Goal: Find specific page/section: Find specific page/section

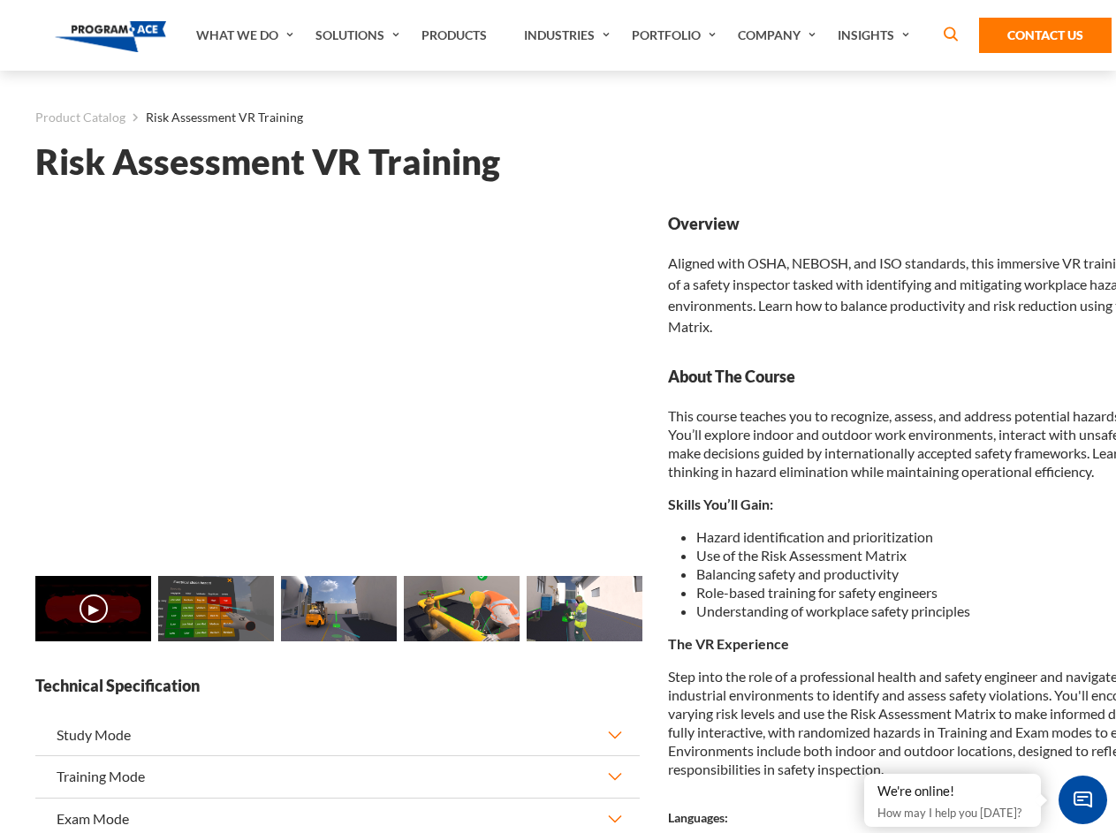
click at [360, 35] on link "Solutions" at bounding box center [360, 35] width 106 height 71
click at [0, 0] on div "AI & Computer Vision Solutions Computer Vision Quality Control AI tools for fas…" at bounding box center [0, 0] width 0 height 0
click at [0, 0] on div "AI & Computer Vision Solutions Virtual Training Solutions Virtual Tour Solution…" at bounding box center [0, 0] width 0 height 0
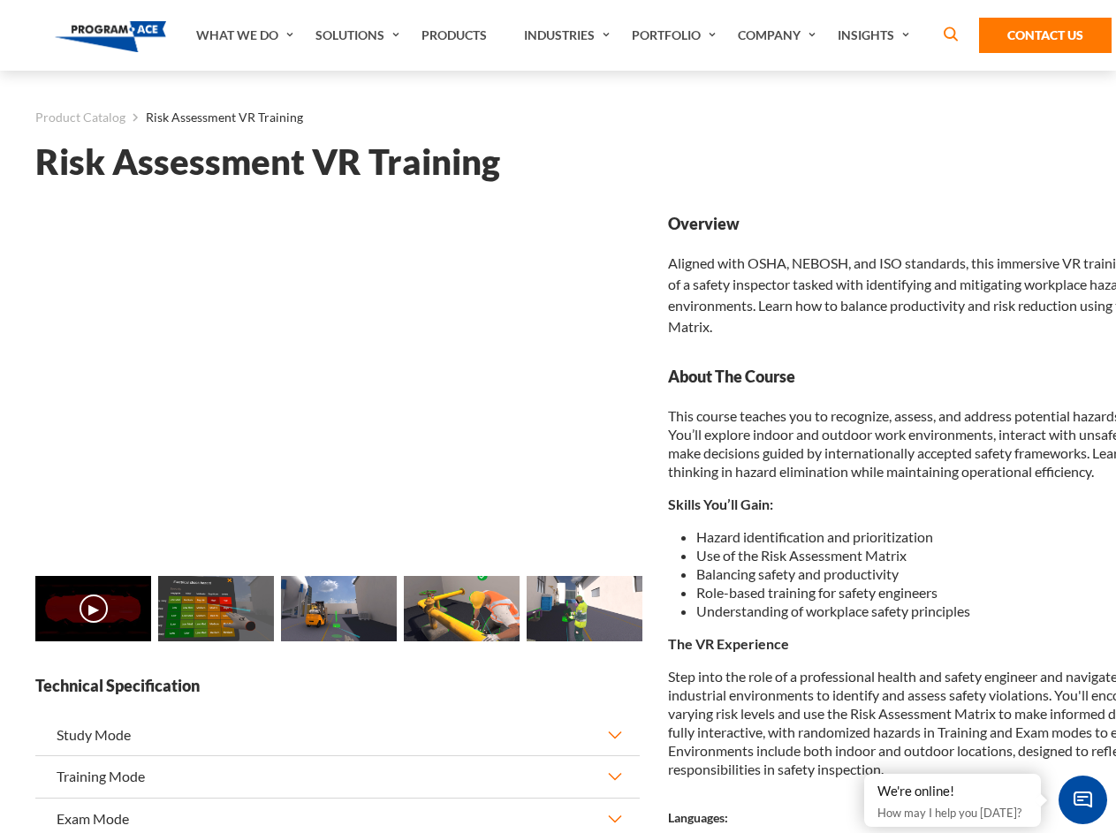
click at [0, 0] on div "AI & Computer Vision Solutions Virtual Training Solutions Virtual Tour Solution…" at bounding box center [0, 0] width 0 height 0
click at [0, 0] on div "AI & Computer Vision Solutions Computer Vision Quality Control AI tools for fas…" at bounding box center [0, 0] width 0 height 0
